Goal: Task Accomplishment & Management: Complete application form

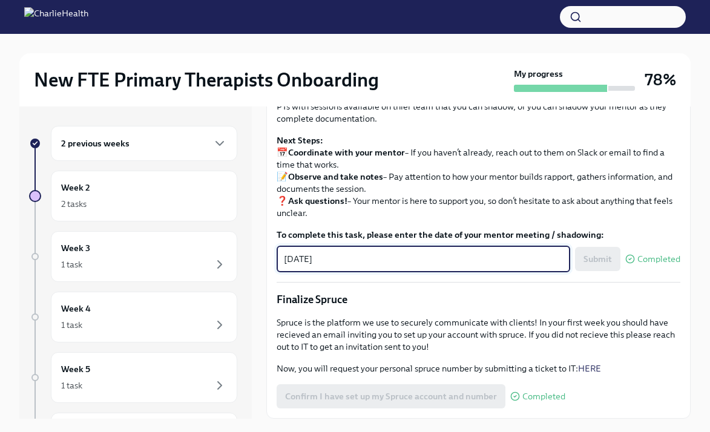
scroll to position [1254, 0]
click at [317, 158] on strong "Coordinate with your mentor" at bounding box center [346, 152] width 117 height 11
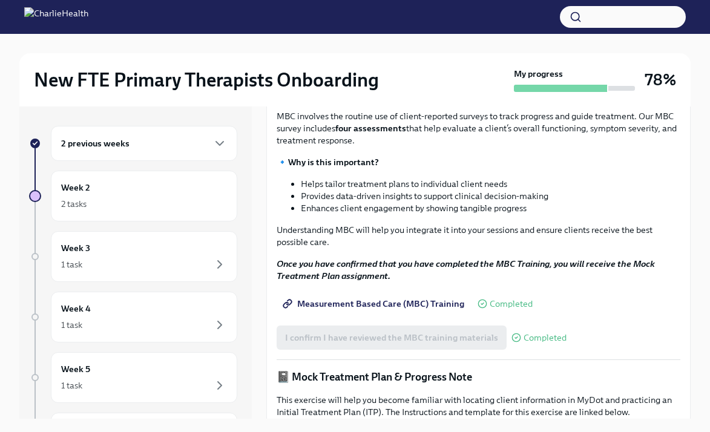
scroll to position [474, 0]
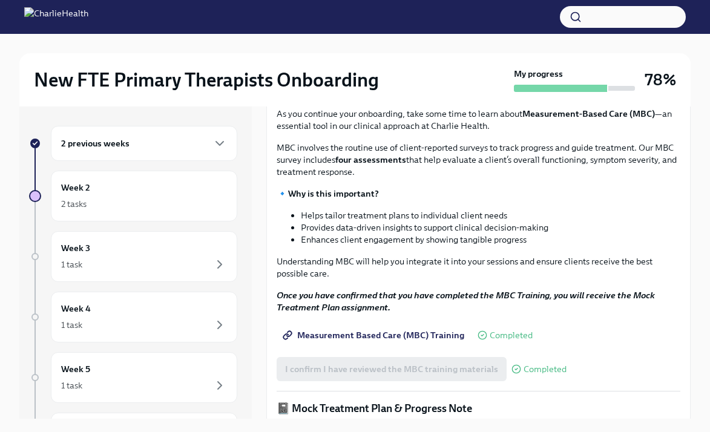
click at [167, 139] on div "2 previous weeks" at bounding box center [144, 143] width 166 height 15
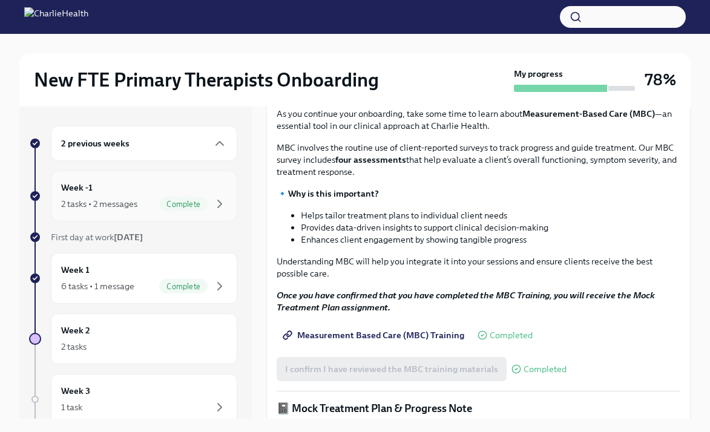
click at [151, 180] on div "Week -1 2 tasks • 2 messages Complete" at bounding box center [144, 196] width 187 height 51
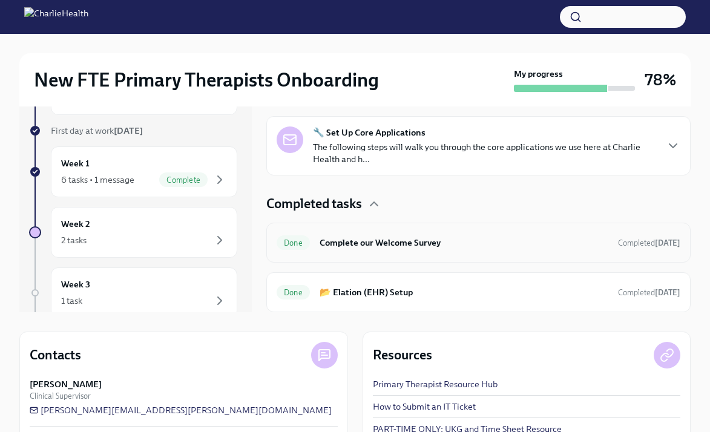
scroll to position [174, 0]
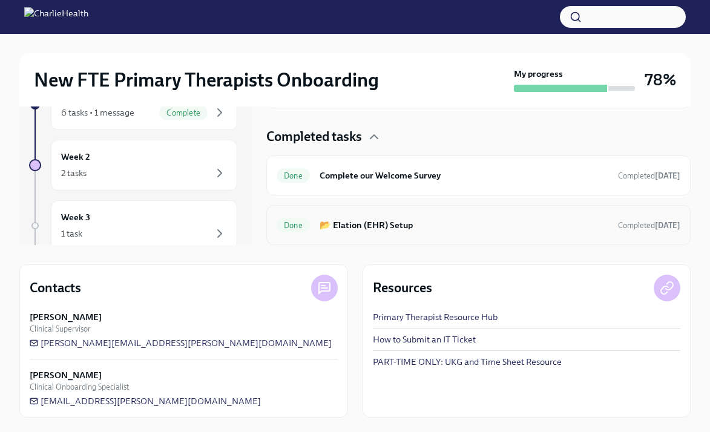
click at [367, 221] on h6 "📂 Elation (EHR) Setup" at bounding box center [464, 225] width 289 height 13
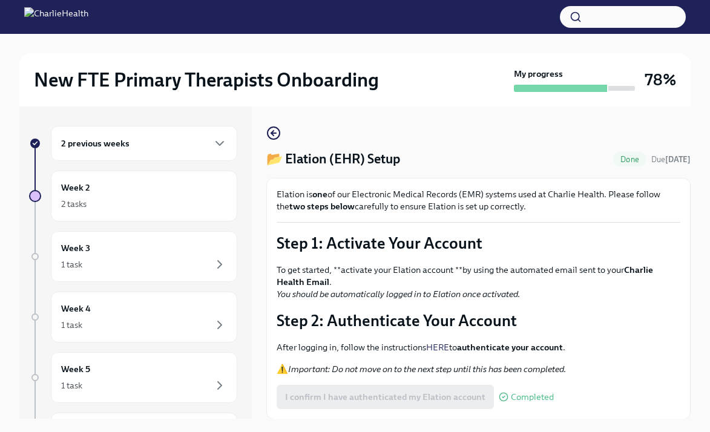
click at [165, 134] on div "2 previous weeks" at bounding box center [144, 143] width 187 height 35
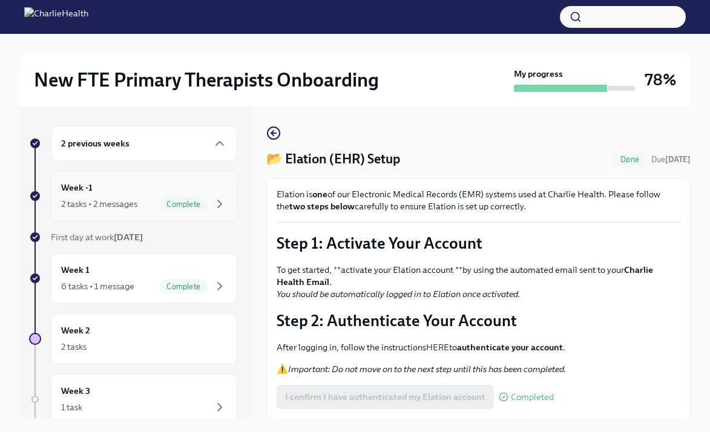
click at [153, 194] on div "Week -1 2 tasks • 2 messages Complete" at bounding box center [144, 196] width 166 height 30
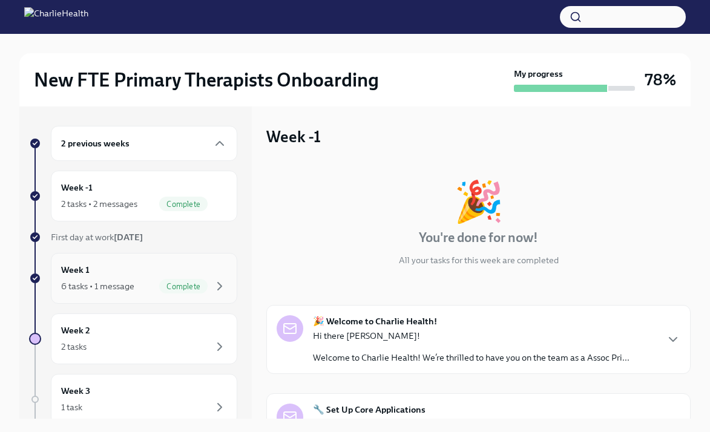
click at [169, 268] on div "Week 1 6 tasks • 1 message Complete" at bounding box center [144, 278] width 166 height 30
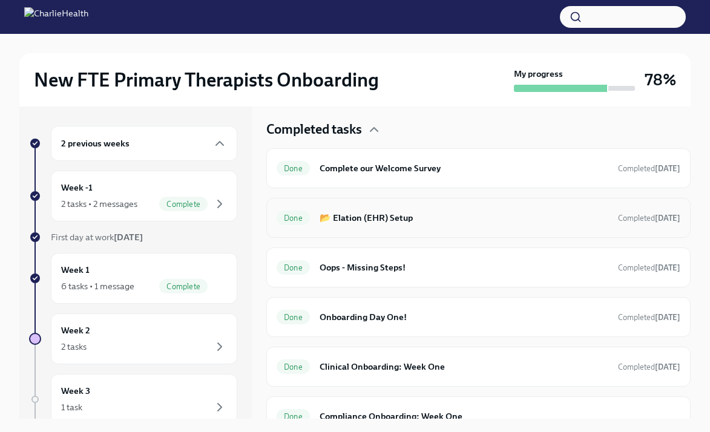
scroll to position [303, 0]
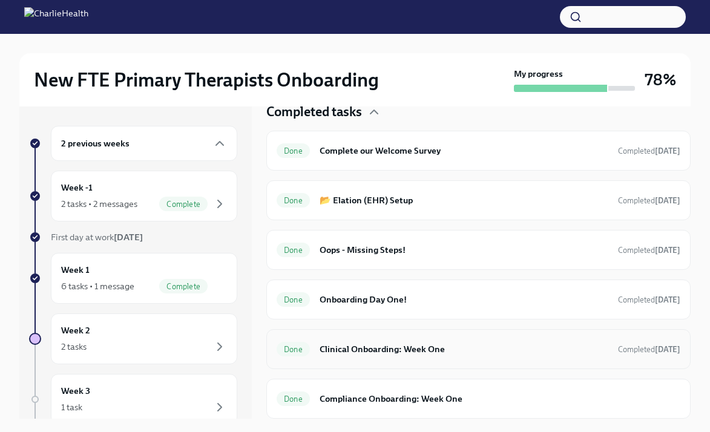
click at [393, 353] on h6 "Clinical Onboarding: Week One" at bounding box center [464, 349] width 289 height 13
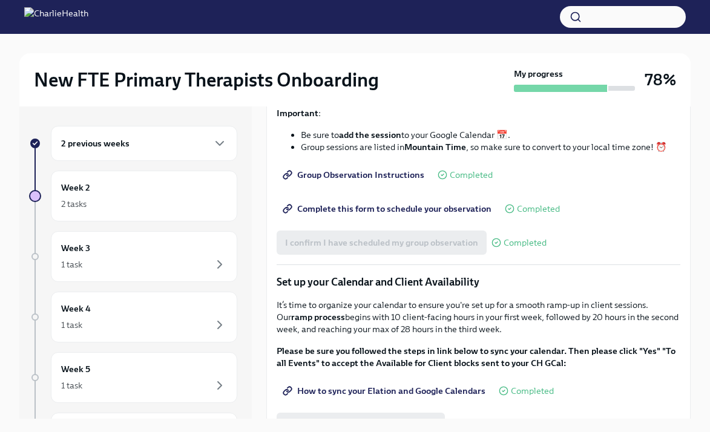
scroll to position [1535, 0]
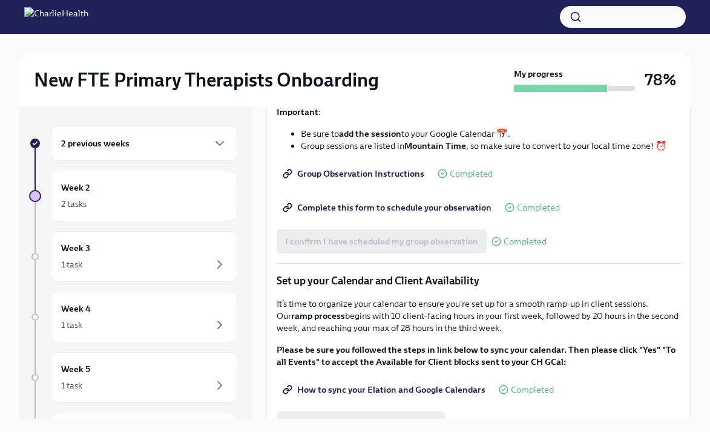
click at [355, 214] on span "Complete this form to schedule your observation" at bounding box center [388, 208] width 207 height 12
click at [389, 152] on div "It’s time to schedule your Group Observation! Use the link below to reserve you…" at bounding box center [479, 27] width 404 height 250
